Goal: Information Seeking & Learning: Check status

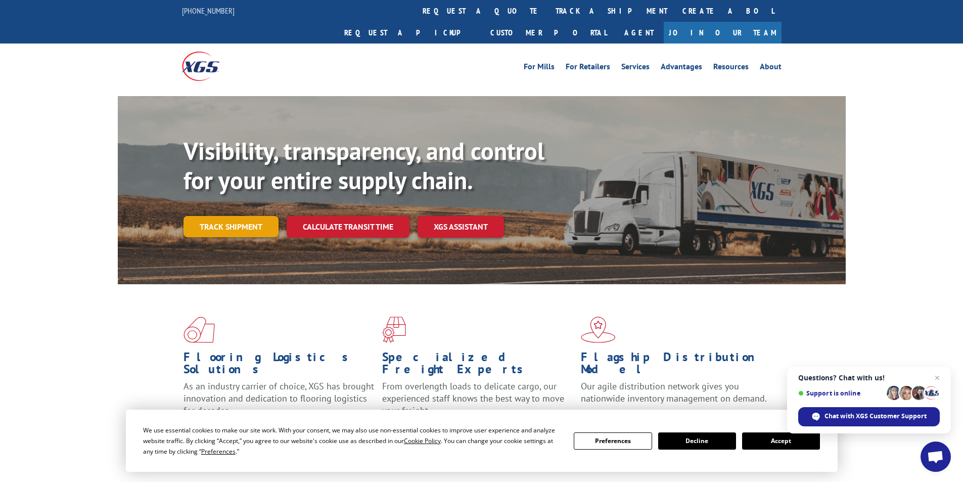
click at [238, 216] on link "Track shipment" at bounding box center [230, 226] width 95 height 21
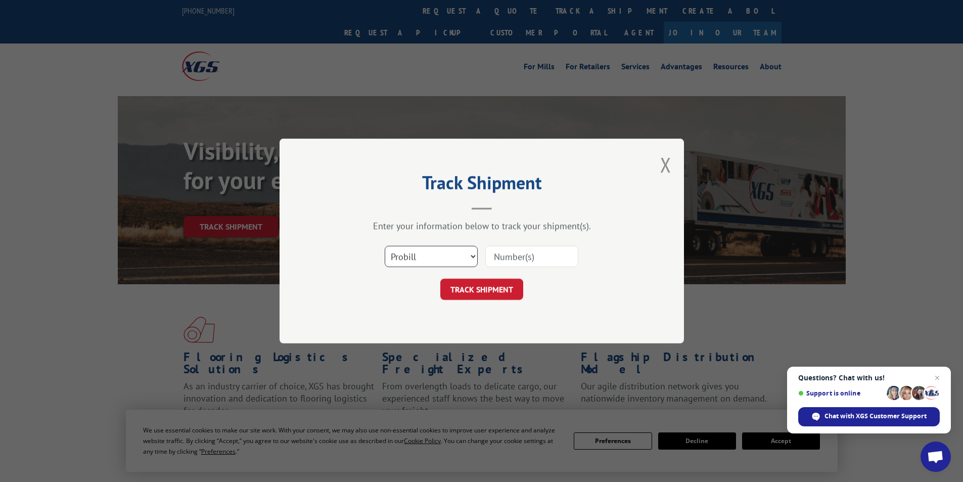
click at [420, 265] on select "Select category... Probill BOL PO" at bounding box center [431, 256] width 93 height 21
select select "bol"
click at [385, 246] on select "Select category... Probill BOL PO" at bounding box center [431, 256] width 93 height 21
click at [525, 248] on input at bounding box center [531, 256] width 93 height 21
click at [525, 255] on input at bounding box center [531, 256] width 93 height 21
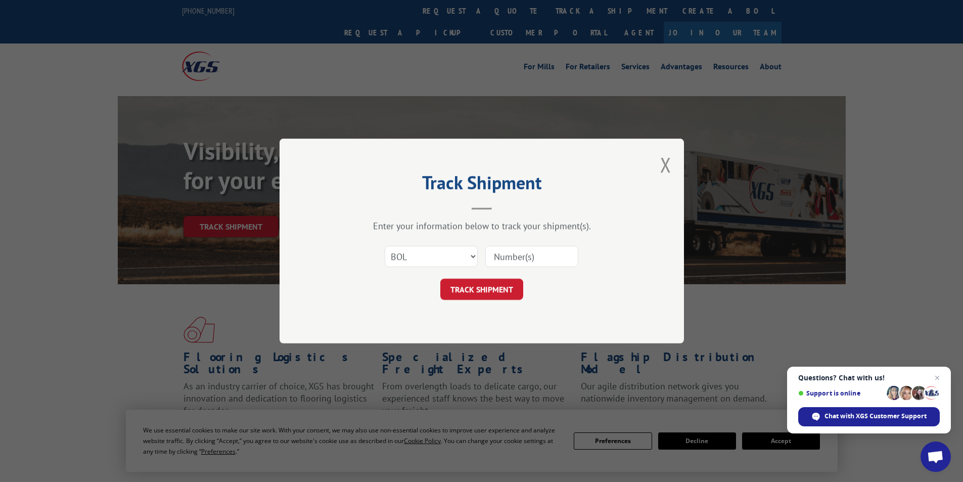
paste input "7060442"
type input "7060442"
click at [511, 291] on button "TRACK SHIPMENT" at bounding box center [481, 288] width 83 height 21
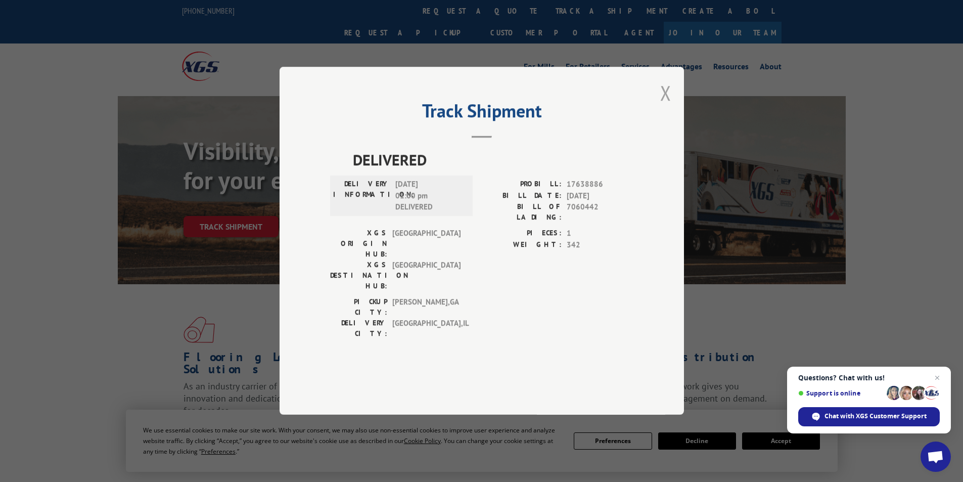
click at [668, 106] on button "Close modal" at bounding box center [665, 92] width 11 height 27
